Goal: Task Accomplishment & Management: Complete application form

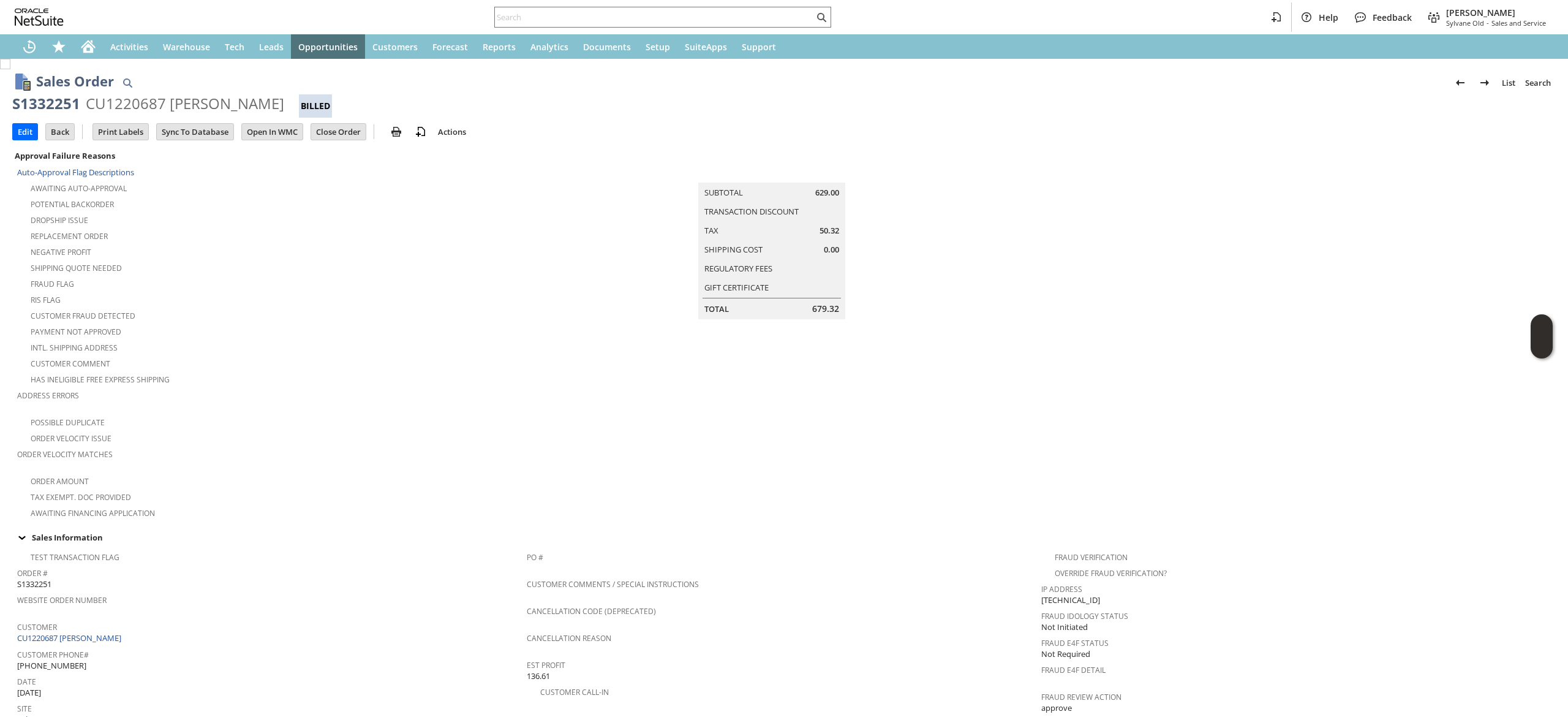
scroll to position [748, 0]
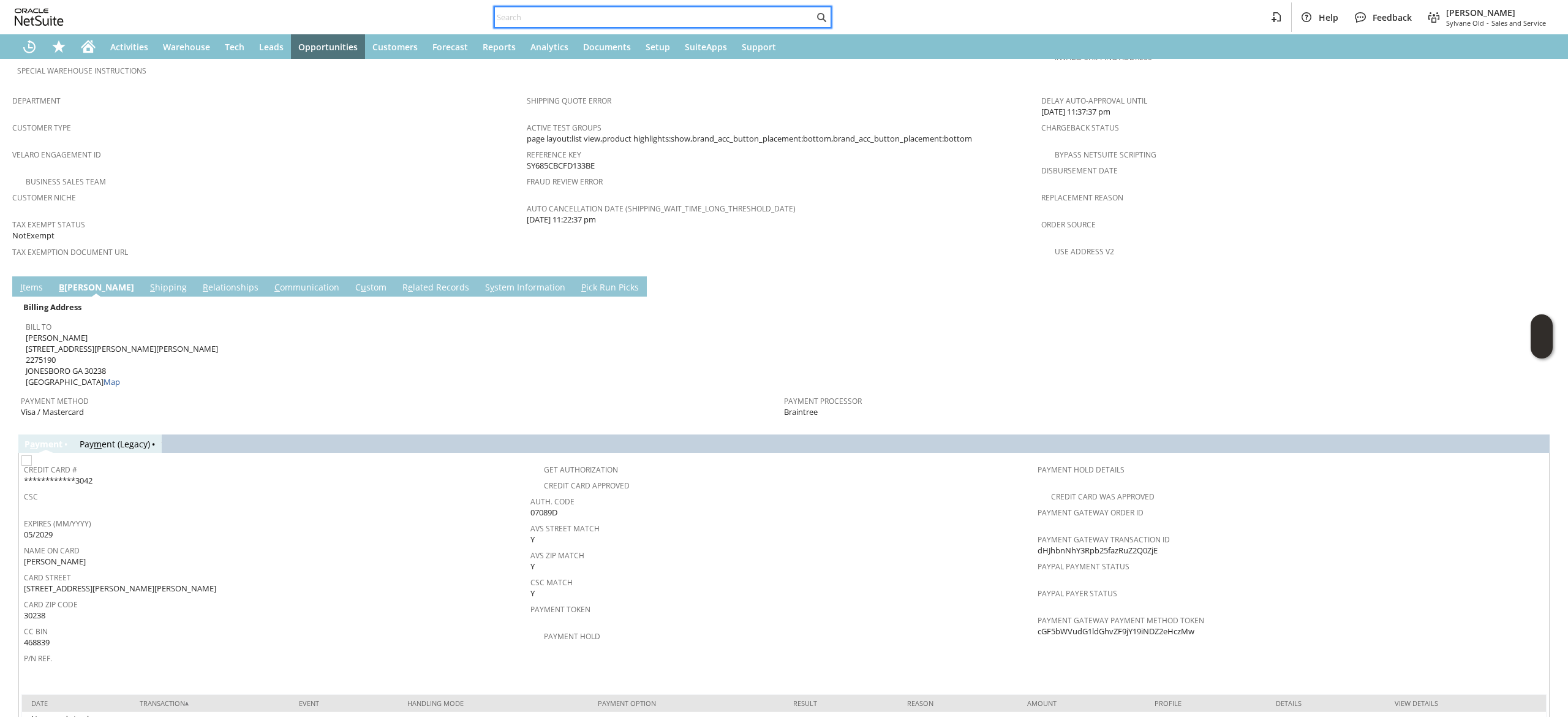
click at [717, 18] on input "text" at bounding box center [654, 17] width 319 height 14
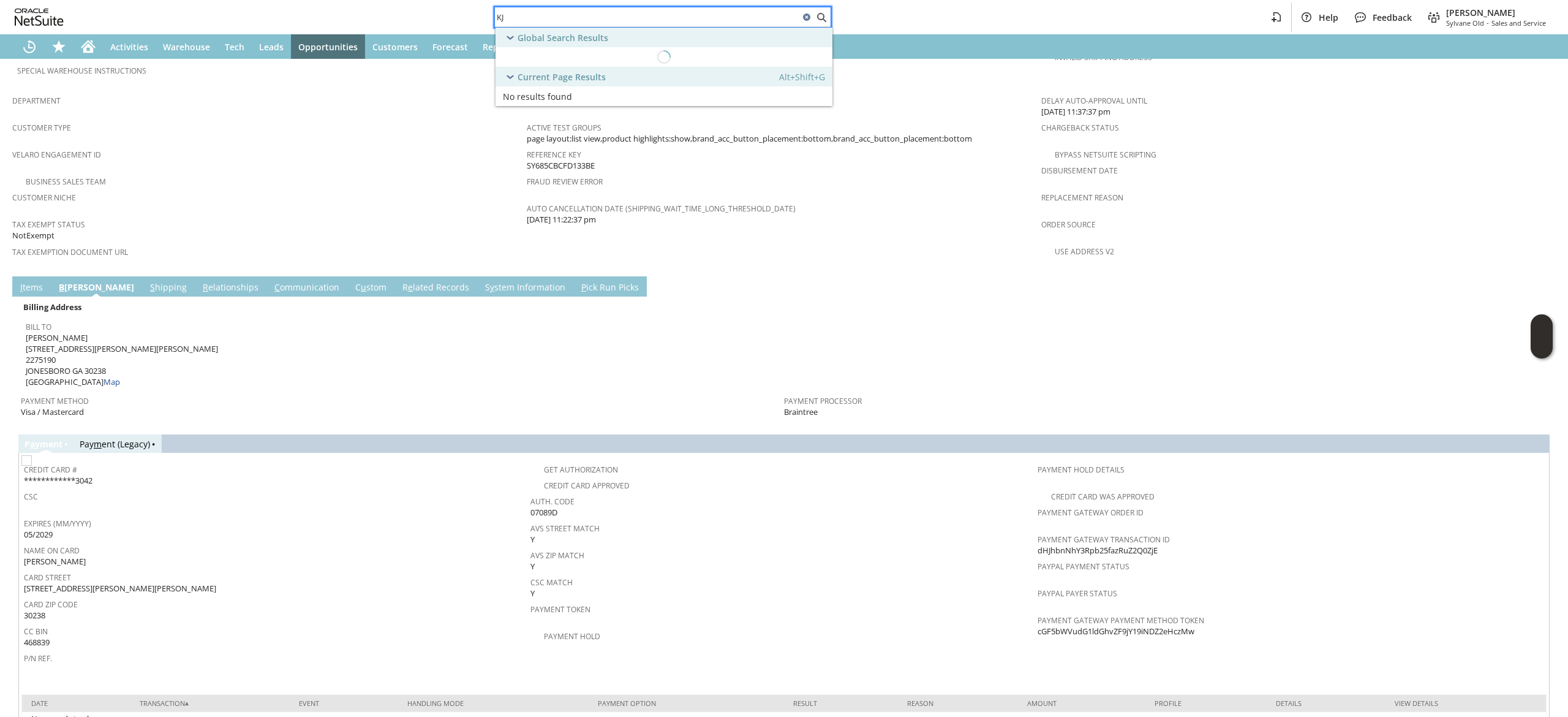
type input "K"
type input "[PERSON_NAME]"
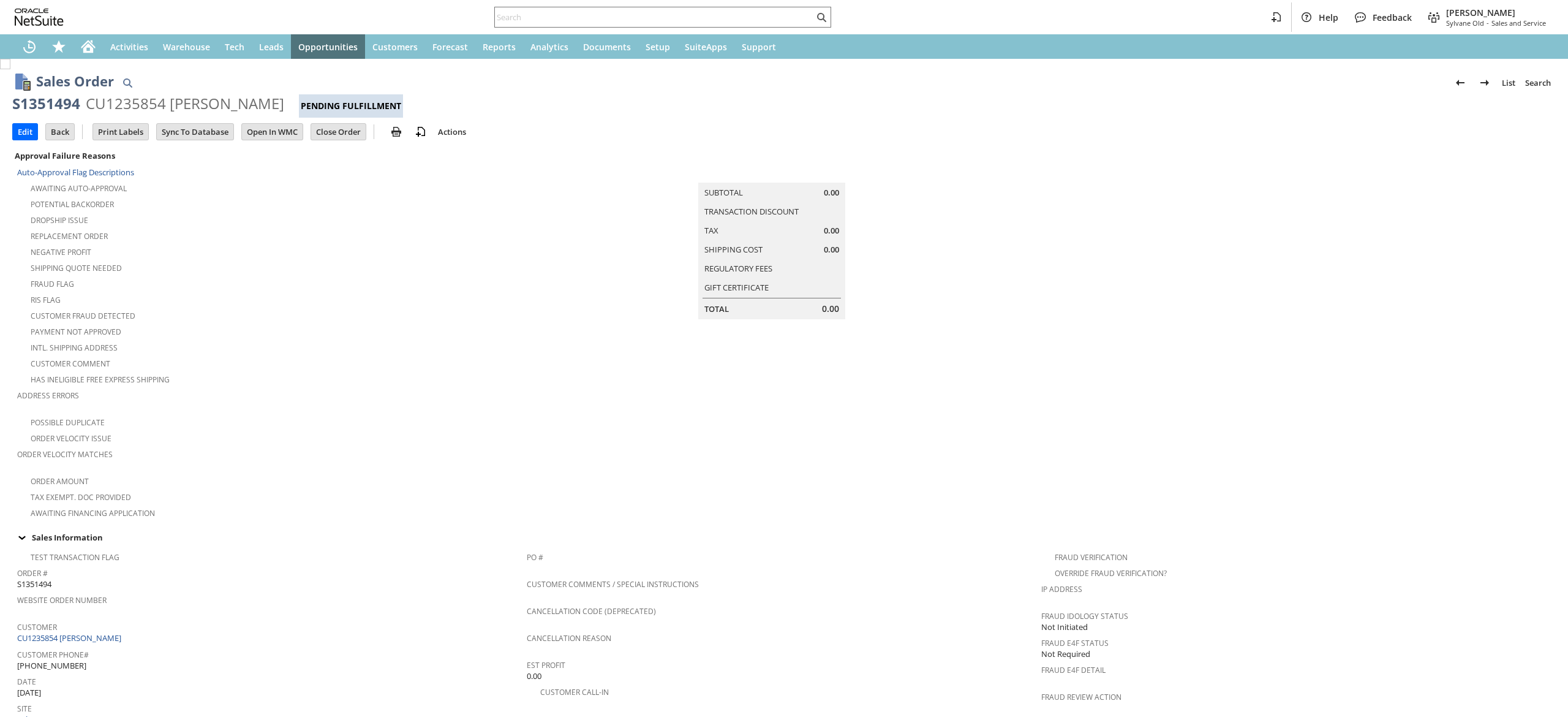
scroll to position [549, 0]
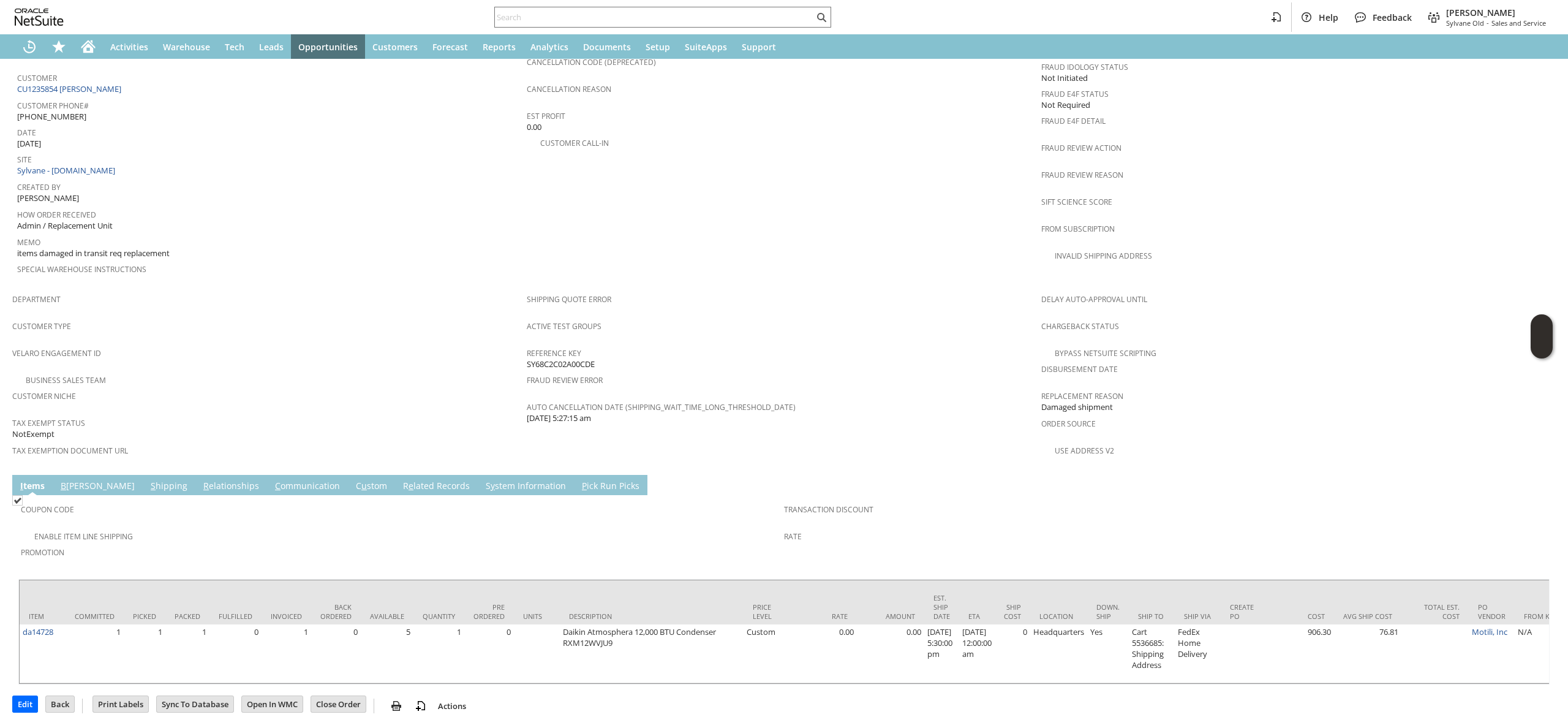
click at [147, 480] on link "S hipping" at bounding box center [168, 486] width 43 height 14
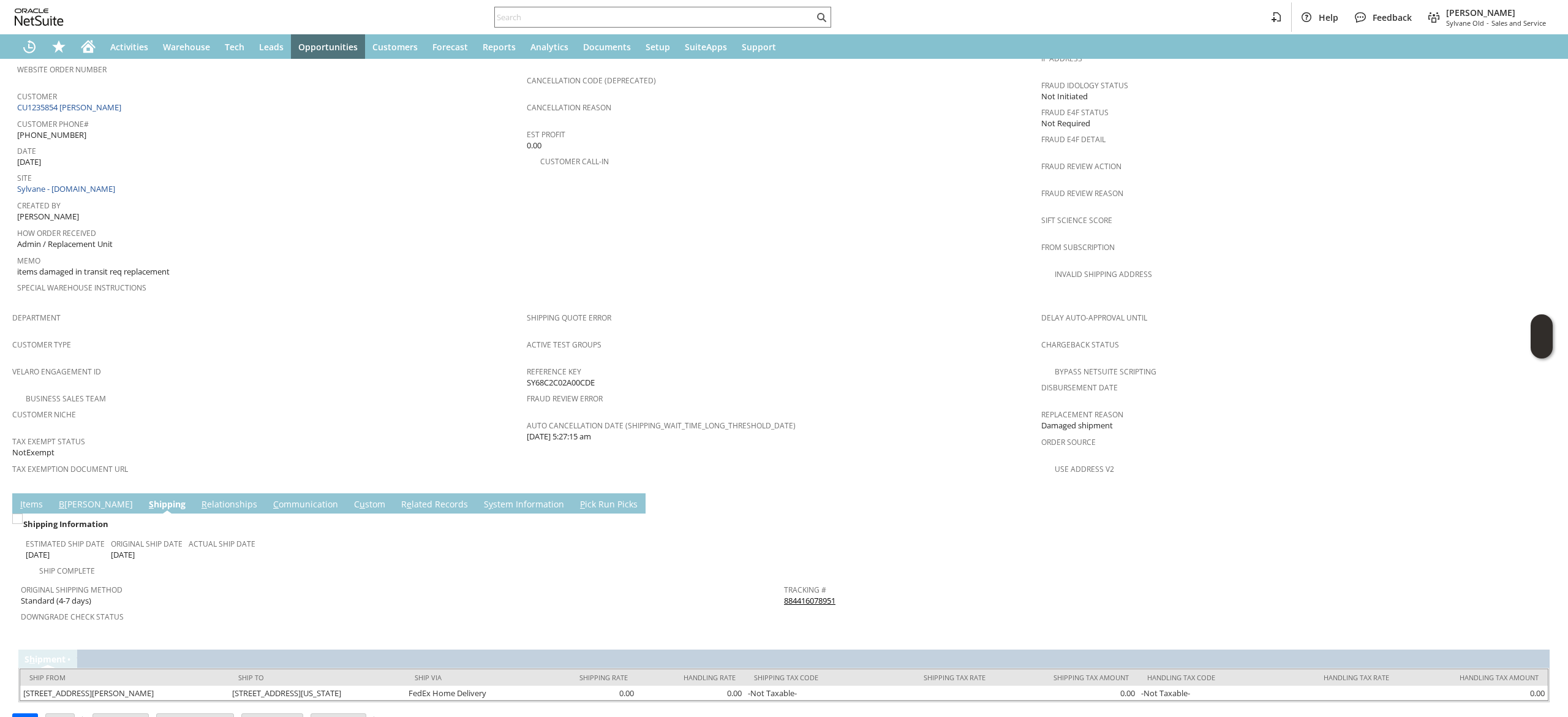
click at [824, 595] on link "884416078951" at bounding box center [810, 600] width 52 height 11
click at [47, 494] on td "I tems" at bounding box center [31, 503] width 39 height 20
click at [34, 498] on link "I tems" at bounding box center [31, 505] width 29 height 14
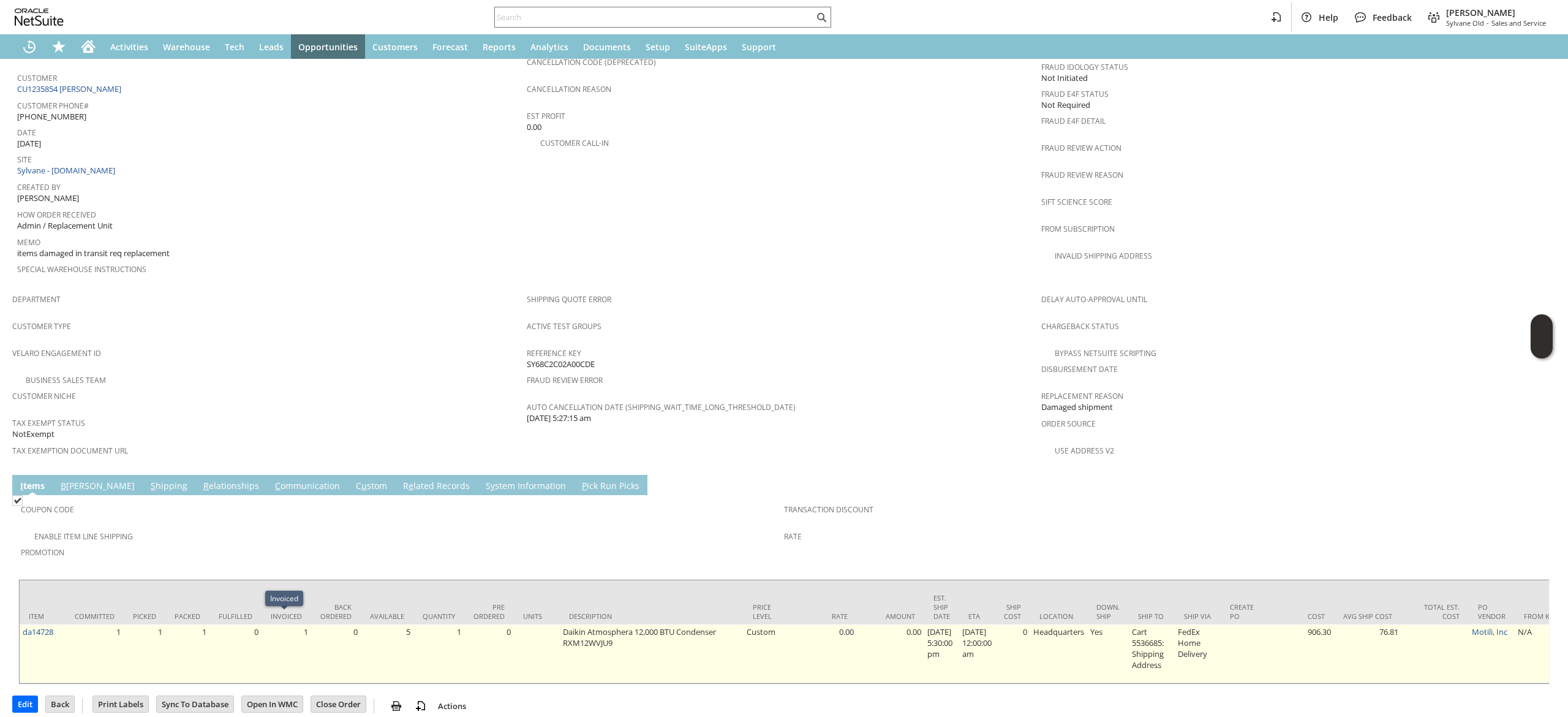
scroll to position [549, 0]
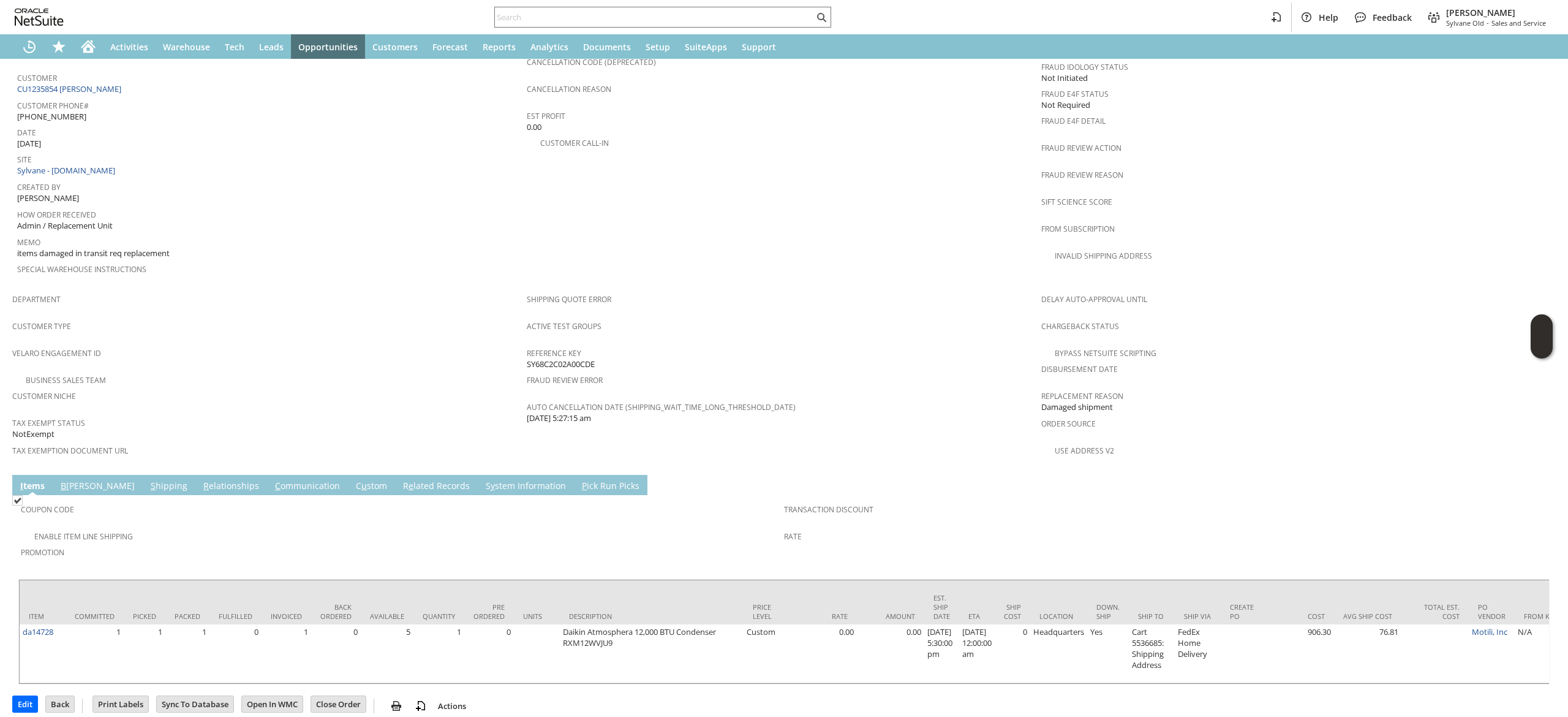
click at [267, 475] on td "C ommunication" at bounding box center [307, 485] width 81 height 20
click at [272, 480] on link "C ommunication" at bounding box center [307, 486] width 71 height 14
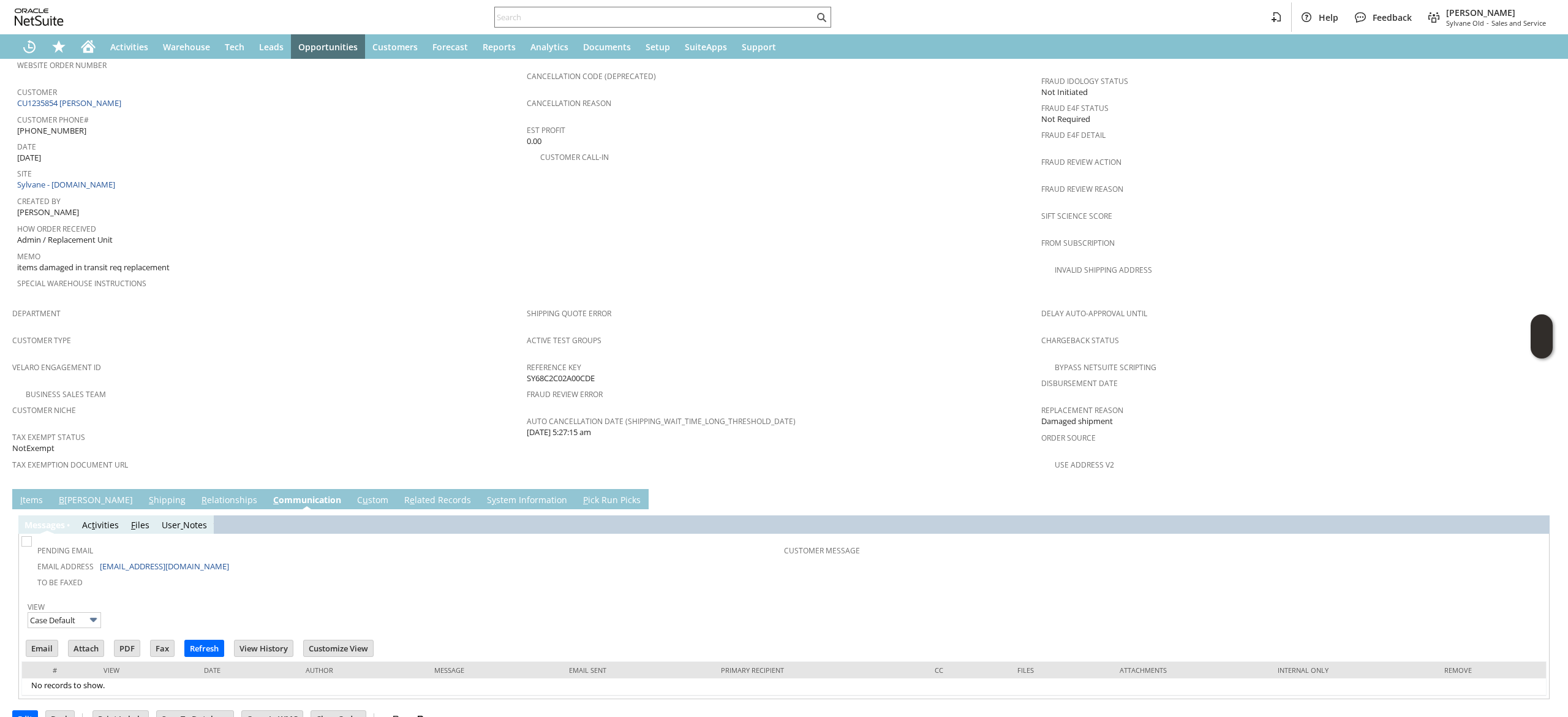
scroll to position [0, 0]
click at [35, 640] on td "Email" at bounding box center [42, 648] width 33 height 17
click at [37, 640] on td "Email" at bounding box center [42, 648] width 33 height 17
click at [39, 640] on input "Email" at bounding box center [42, 648] width 31 height 16
click at [1018, 97] on div "Cancellation Reason" at bounding box center [781, 107] width 508 height 26
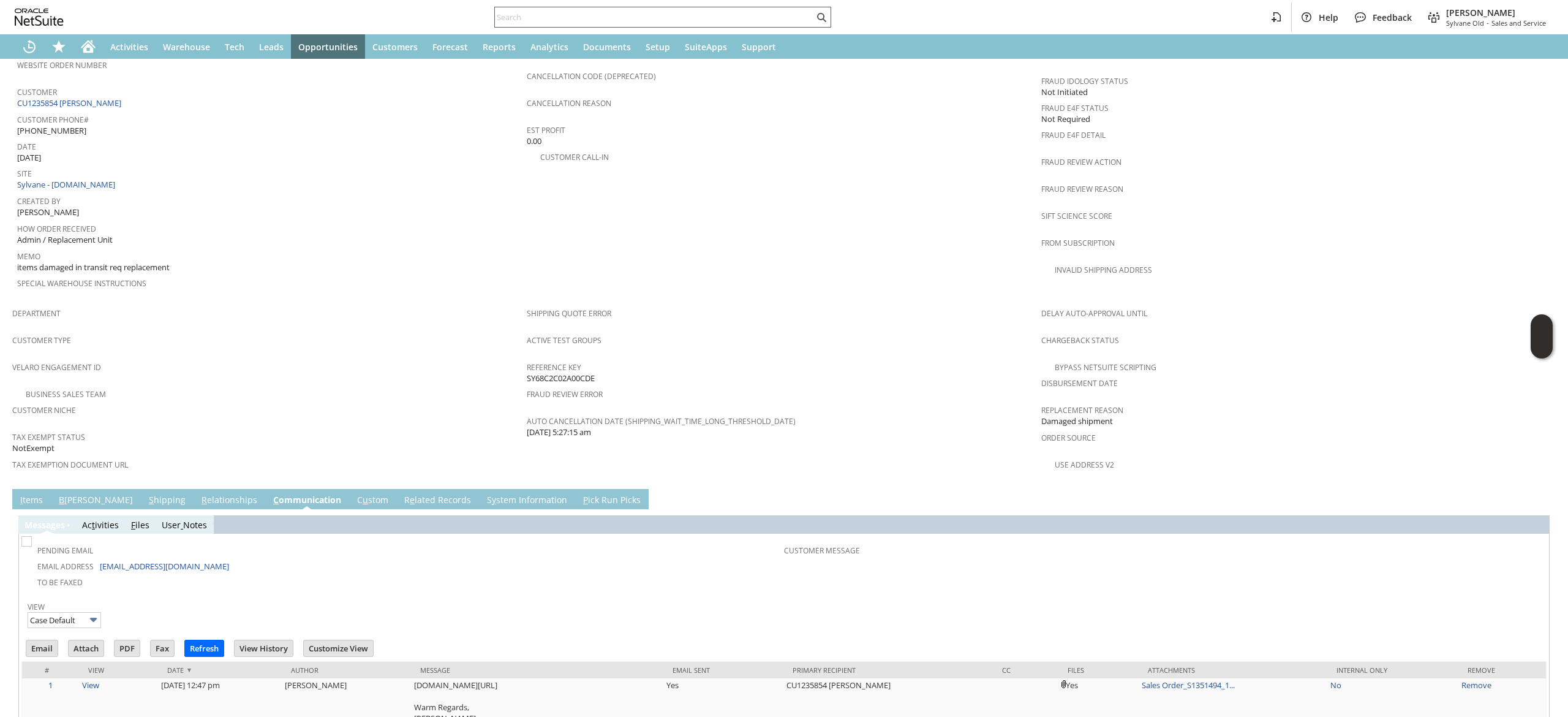
click at [604, 7] on div at bounding box center [663, 17] width 337 height 21
click at [599, 18] on input "text" at bounding box center [654, 17] width 319 height 14
paste input "7072454724"
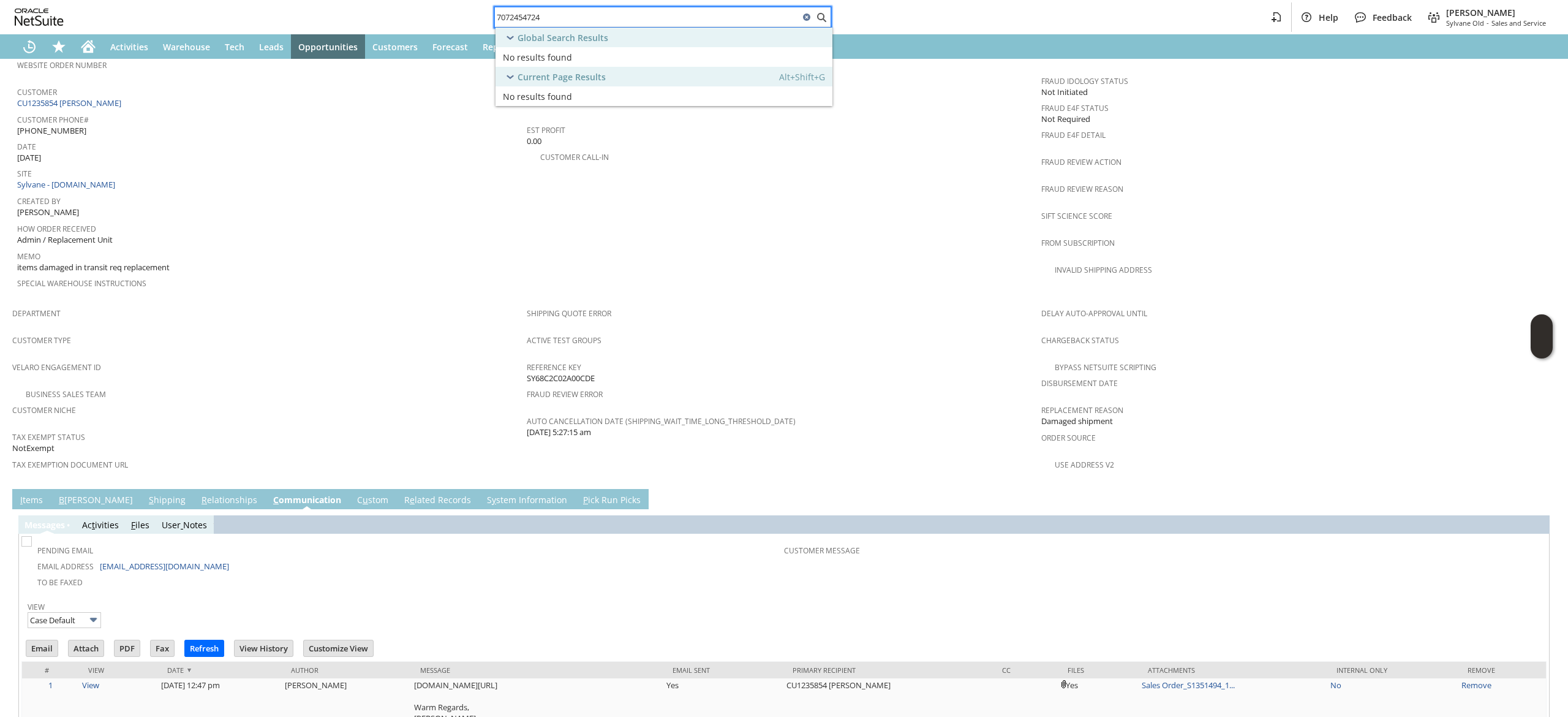
type input "7072454724"
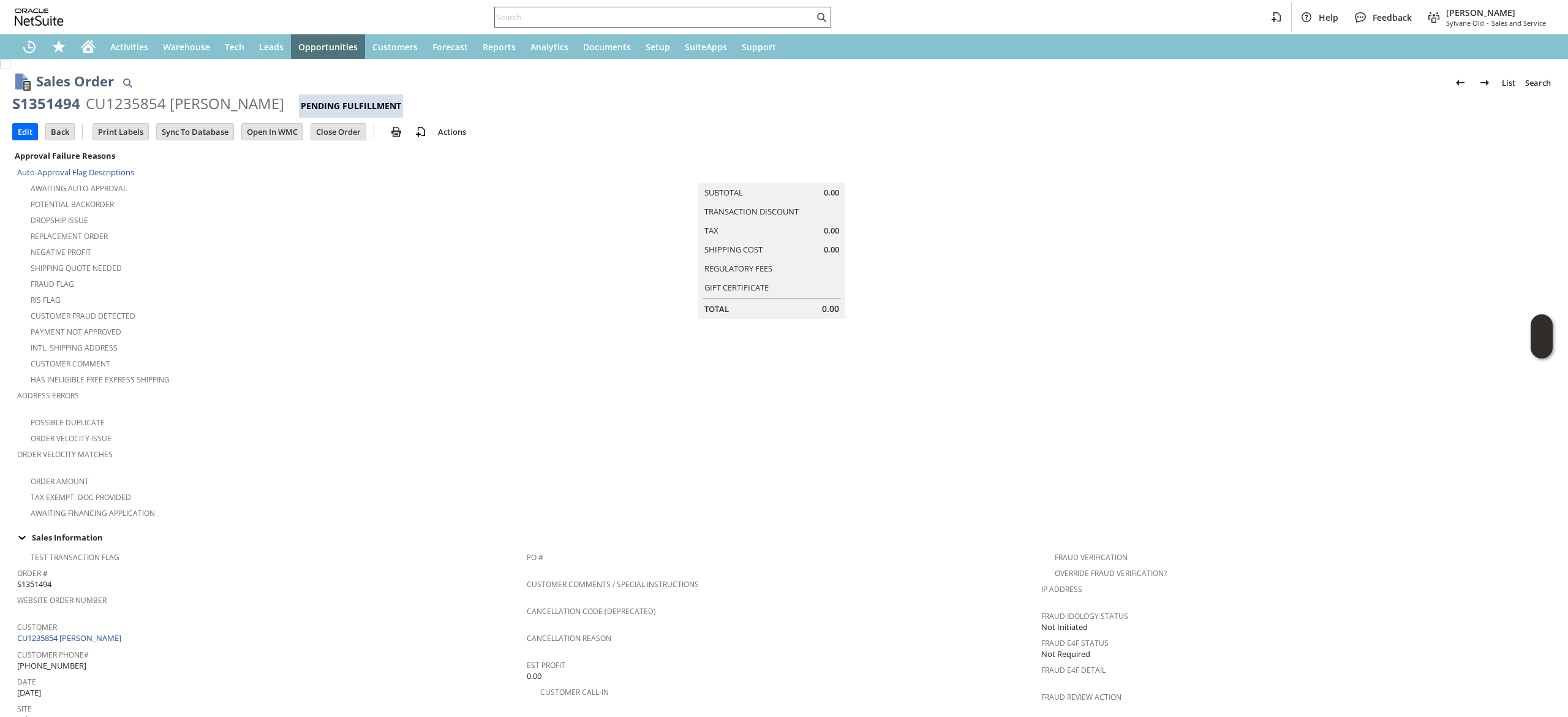
click at [539, 12] on input "text" at bounding box center [654, 17] width 319 height 14
paste input "7072454724"
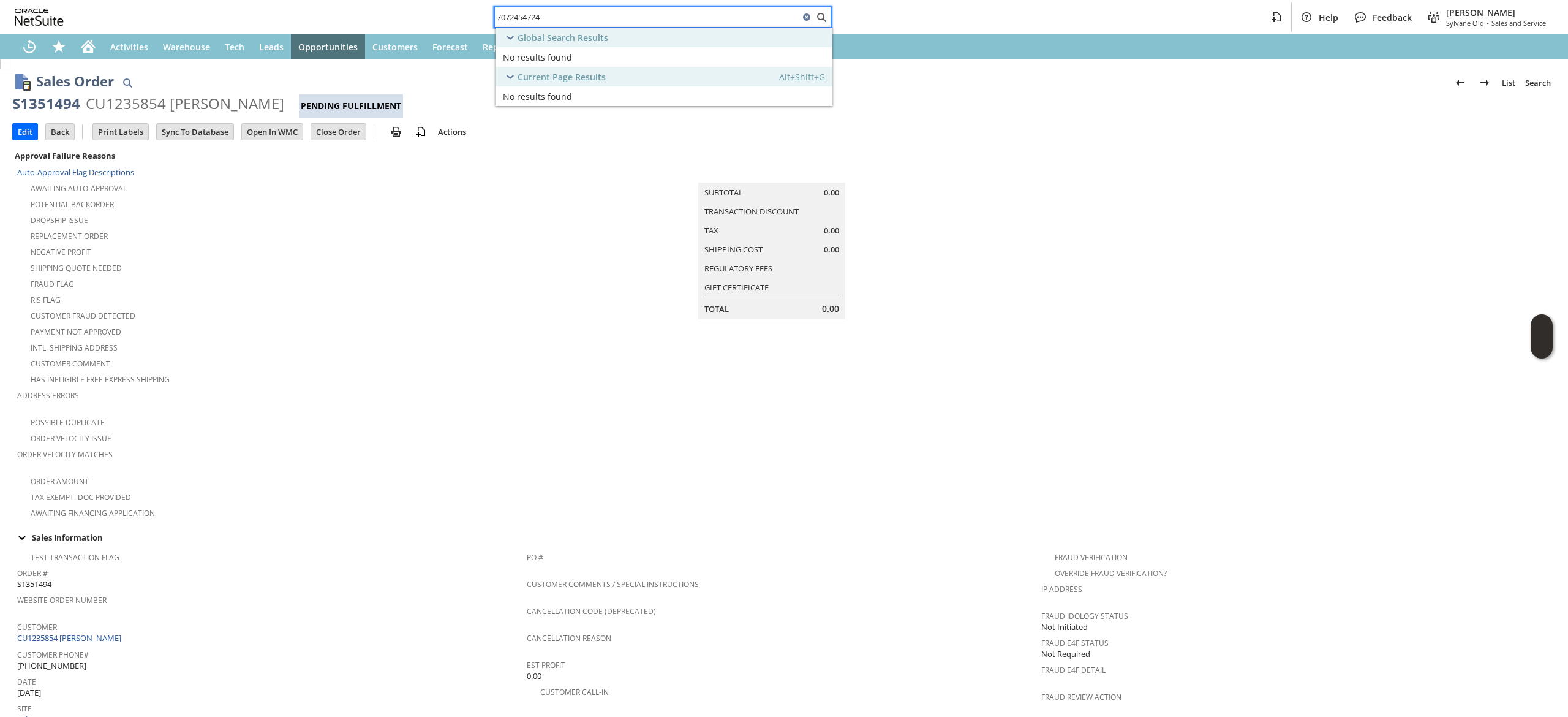
click at [588, 12] on input "7072454724" at bounding box center [647, 17] width 305 height 14
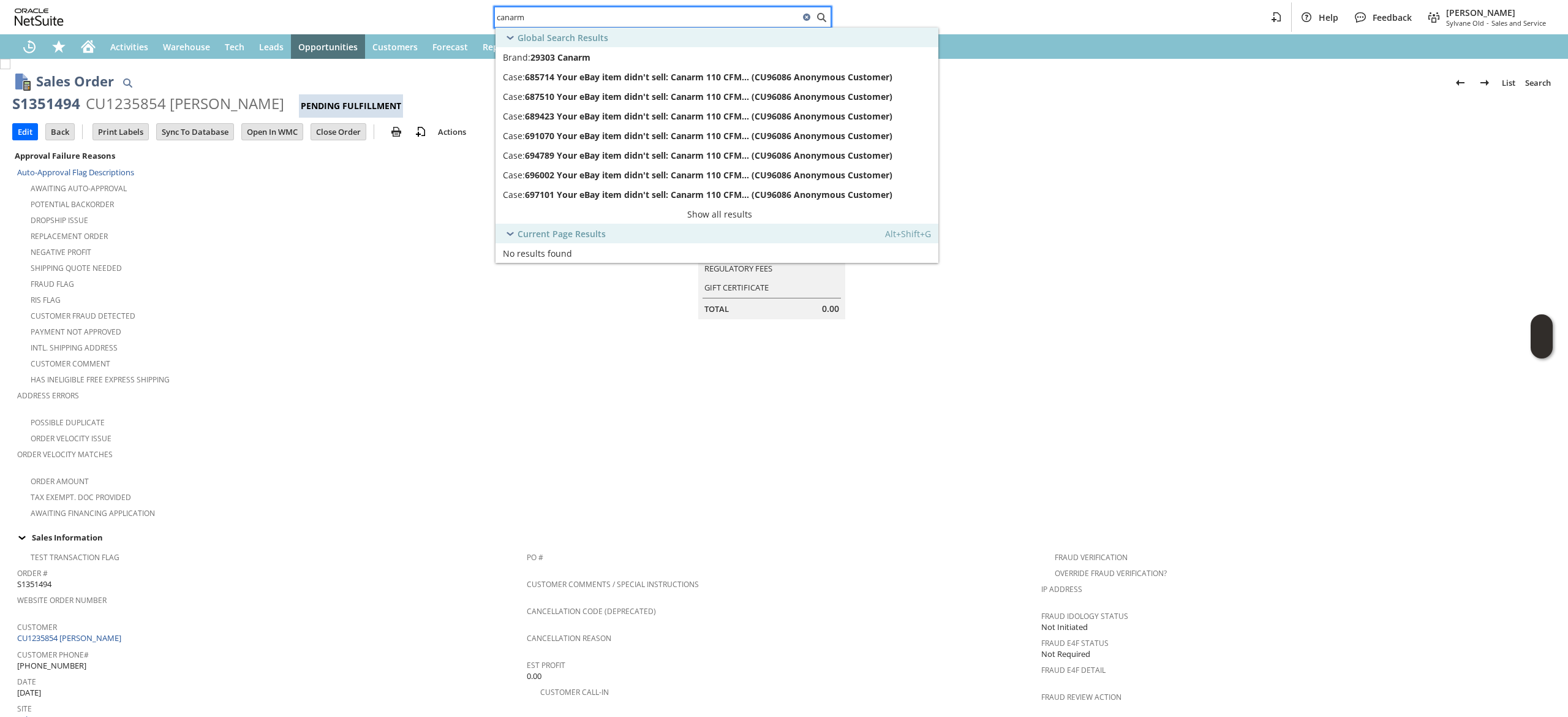
click at [485, 16] on div "canarm Help Feedback [PERSON_NAME] Sylvane Old - Sales and Service" at bounding box center [784, 17] width 1568 height 34
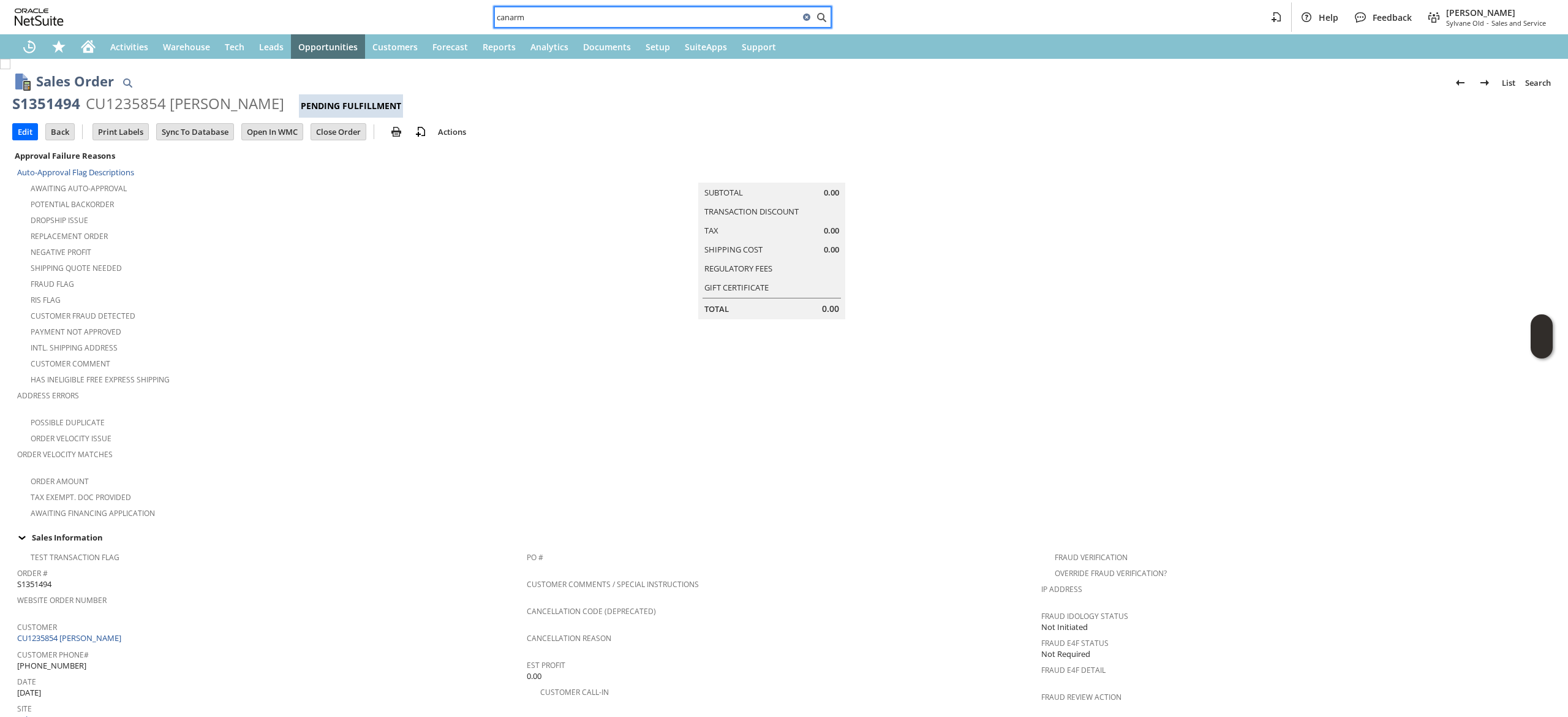
click at [508, 16] on input "canarm" at bounding box center [647, 17] width 305 height 14
click at [498, 18] on input "canarm" at bounding box center [647, 17] width 305 height 14
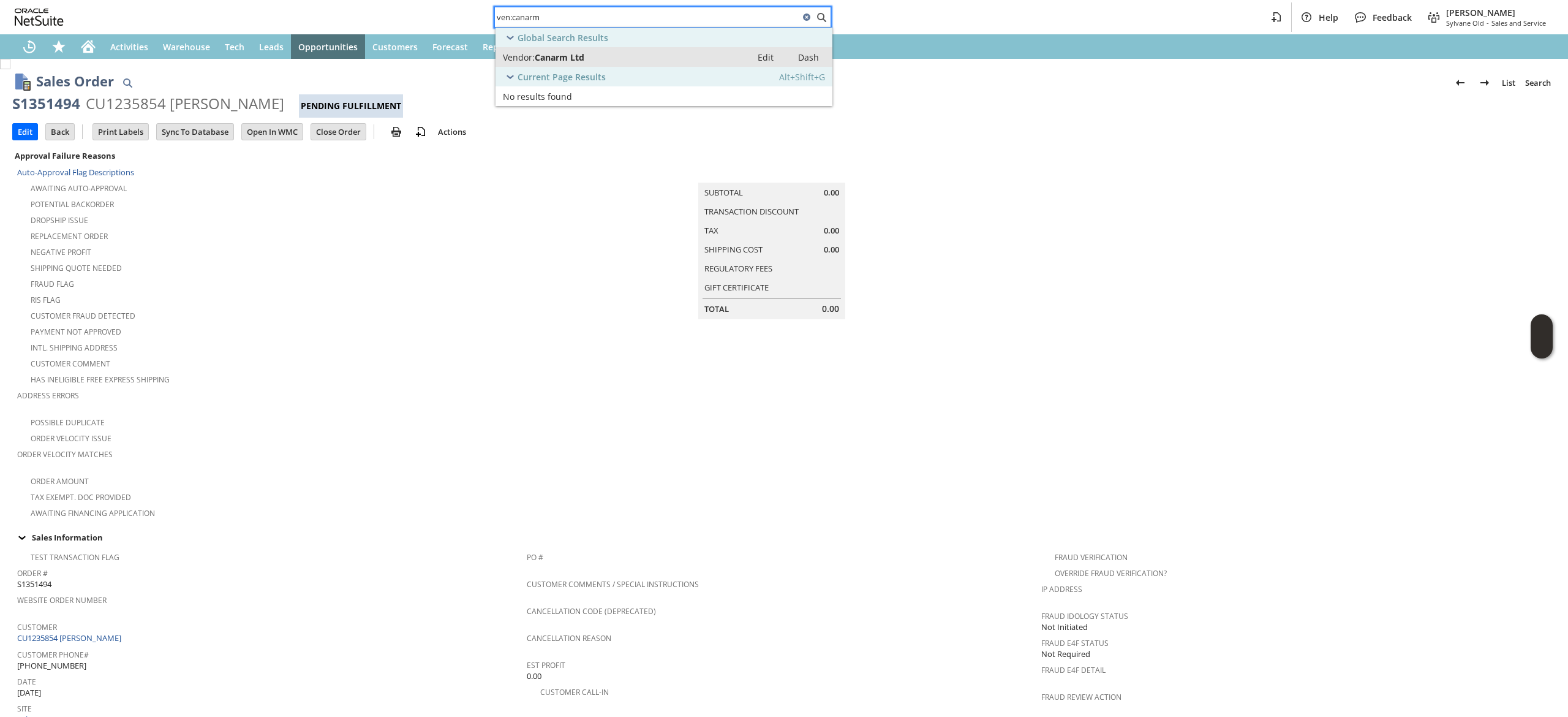
type input "ven:canarm"
click at [559, 56] on span "Canarm Ltd" at bounding box center [560, 58] width 50 height 12
